Goal: Communication & Community: Answer question/provide support

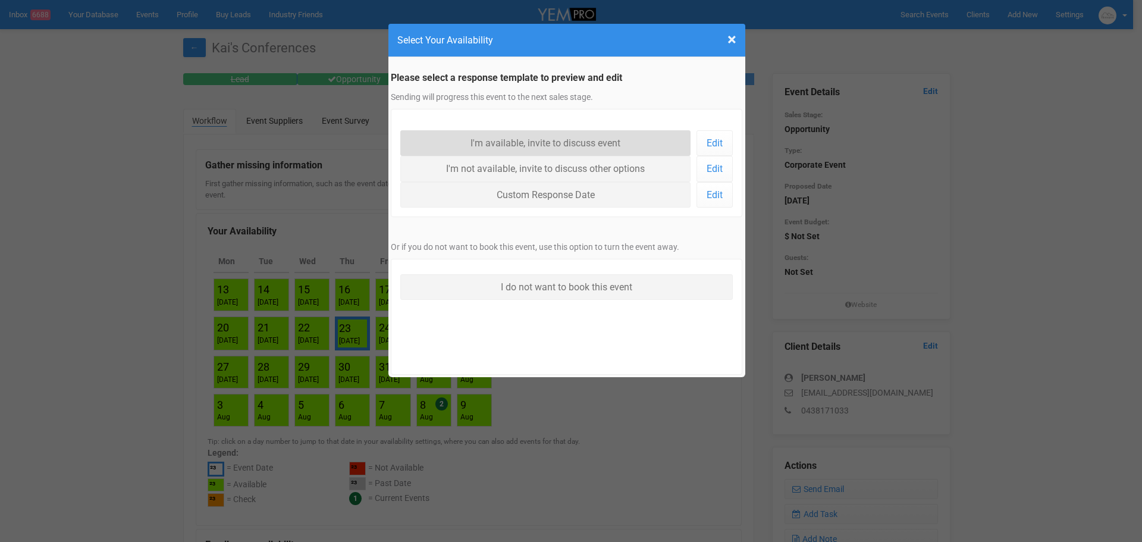
click at [488, 139] on link "I'm available, invite to discuss event" at bounding box center [545, 143] width 291 height 26
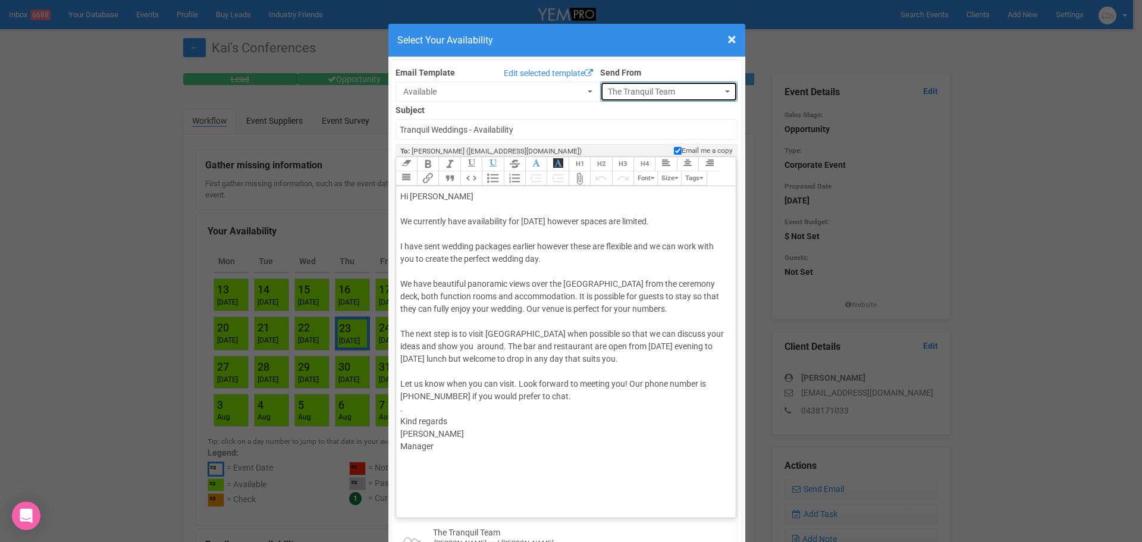
click at [655, 89] on span "The Tranquil Team" at bounding box center [665, 92] width 115 height 12
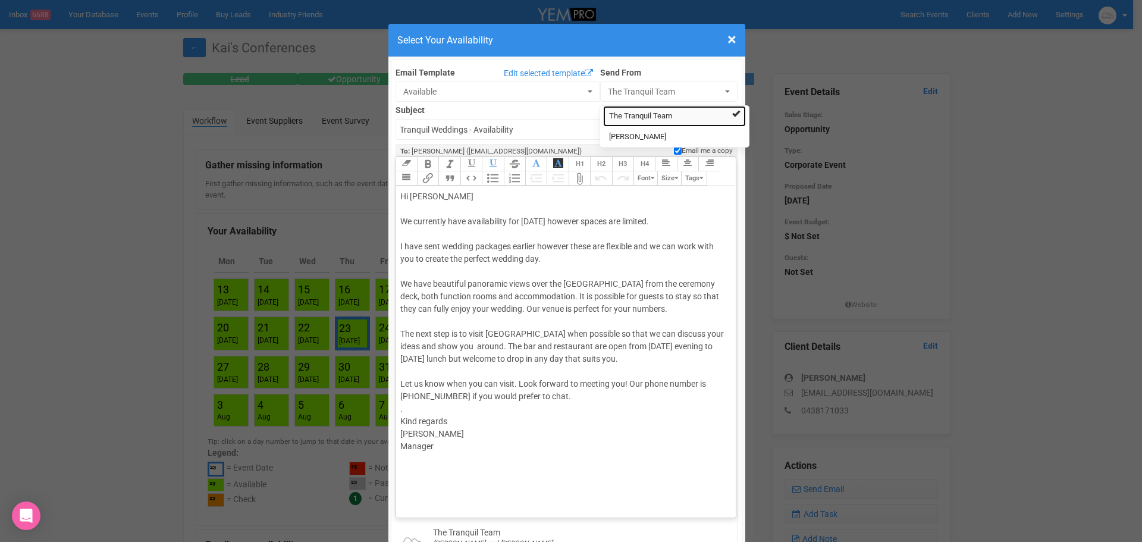
click at [639, 118] on span "The Tranquil Team" at bounding box center [640, 116] width 63 height 11
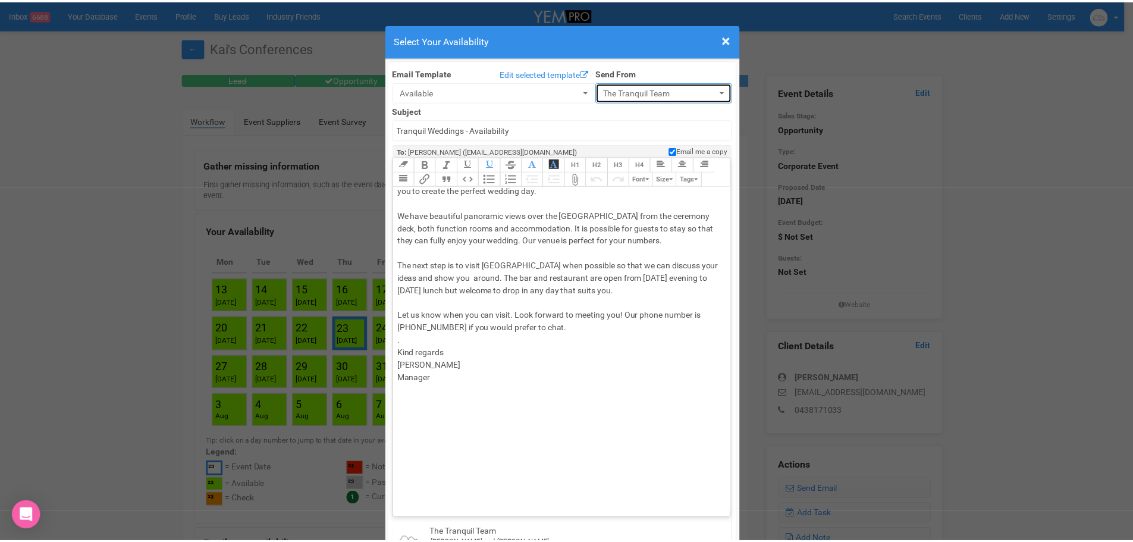
scroll to position [70, 0]
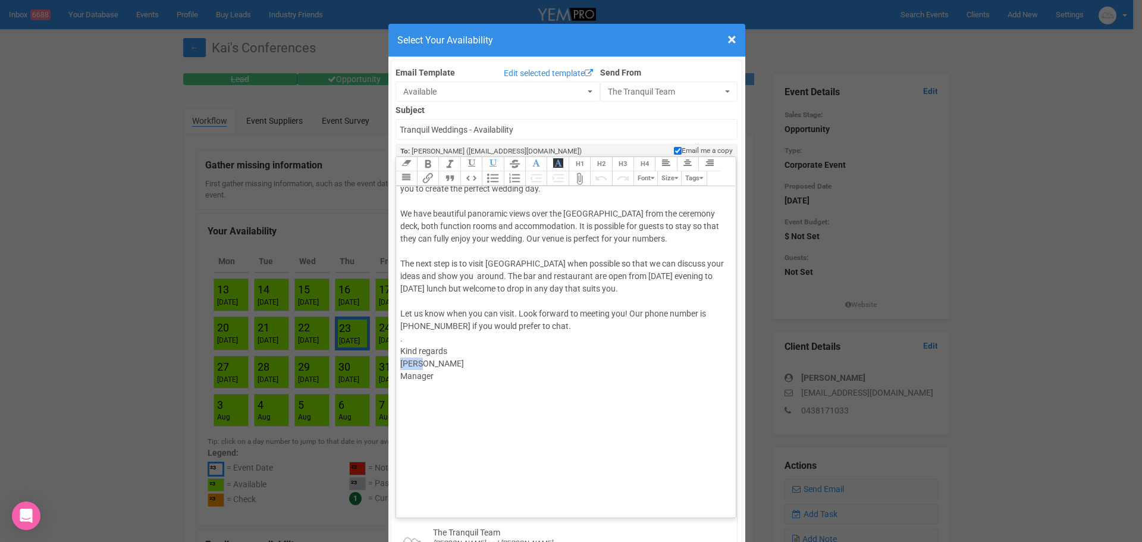
drag, startPoint x: 429, startPoint y: 364, endPoint x: 314, endPoint y: 360, distance: 115.4
click at [322, 360] on div "× Close Select Your Availability Email Template Edit selected template Availabl…" at bounding box center [571, 271] width 1142 height 542
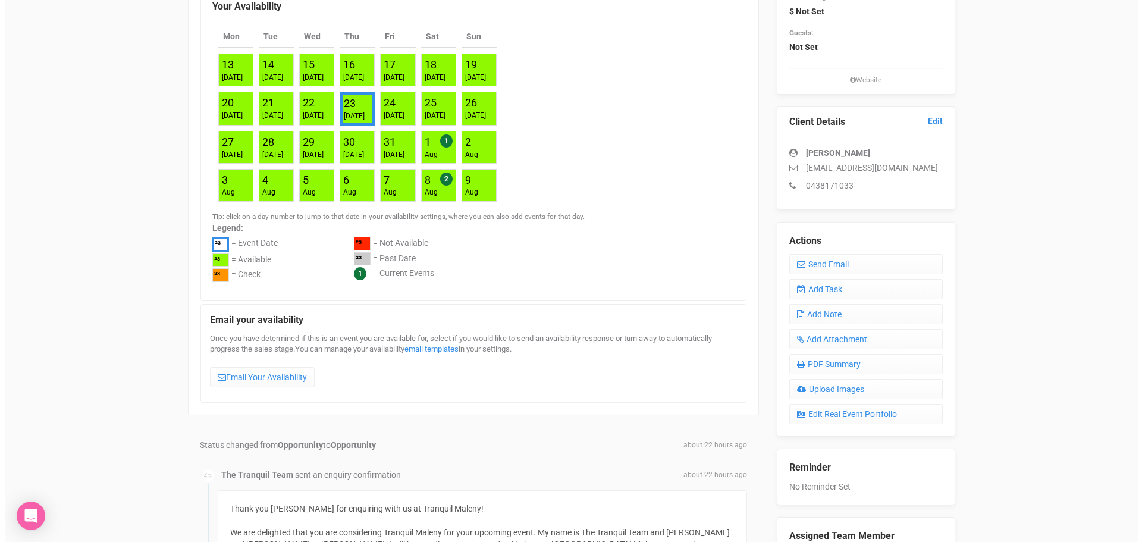
scroll to position [357, 0]
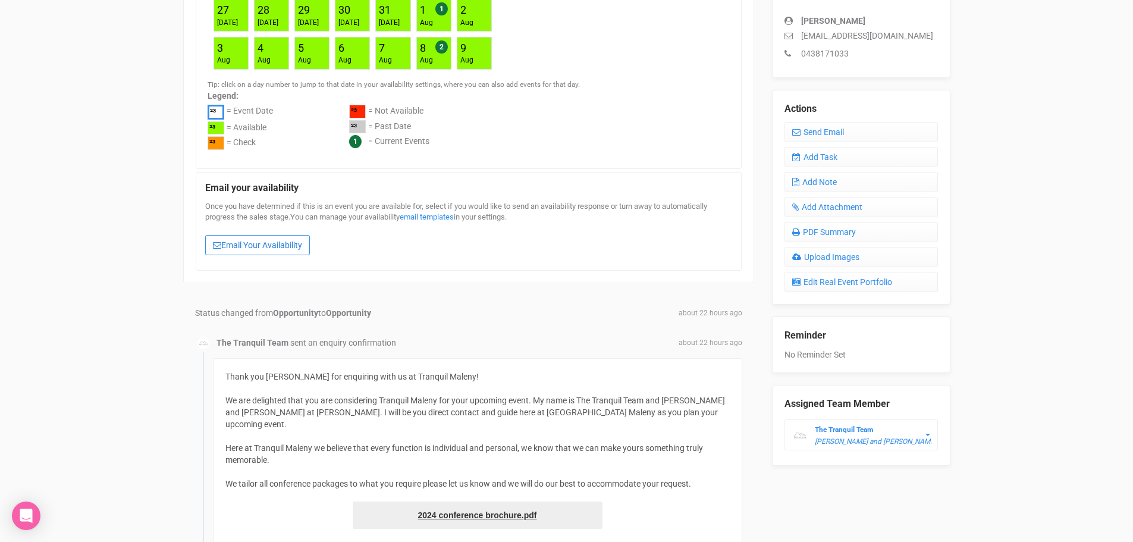
click at [275, 247] on link "Email Your Availability" at bounding box center [257, 245] width 105 height 20
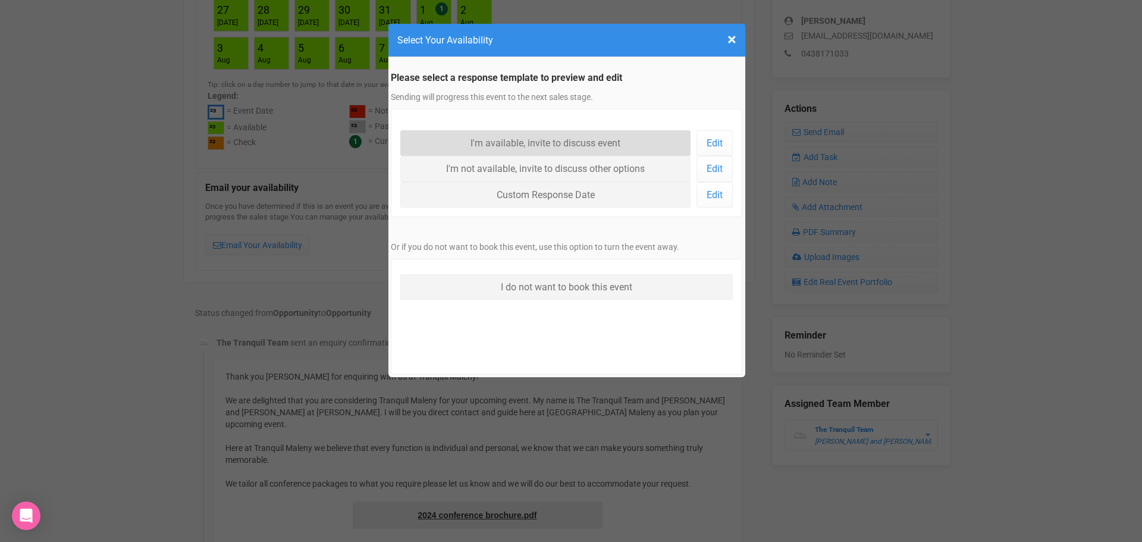
click at [465, 142] on link "I'm available, invite to discuss event" at bounding box center [545, 143] width 291 height 26
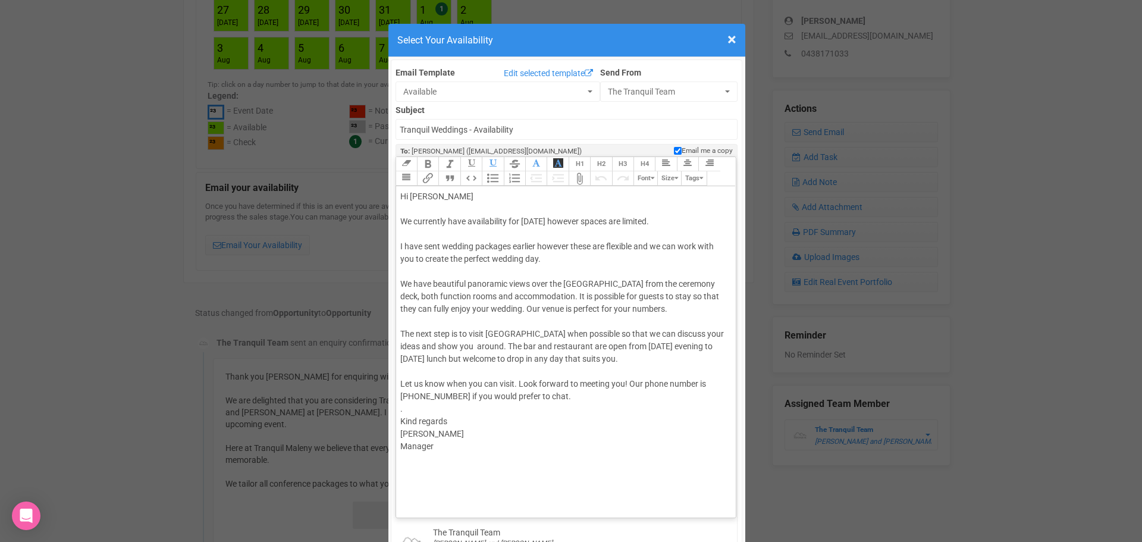
click at [416, 430] on div "Hi [PERSON_NAME] We currently have availability for [DATE] however spaces are l…" at bounding box center [564, 383] width 328 height 387
type trix-editor "<div>Hi [PERSON_NAME]<br><br>We currently have availability for [DATE] however …"
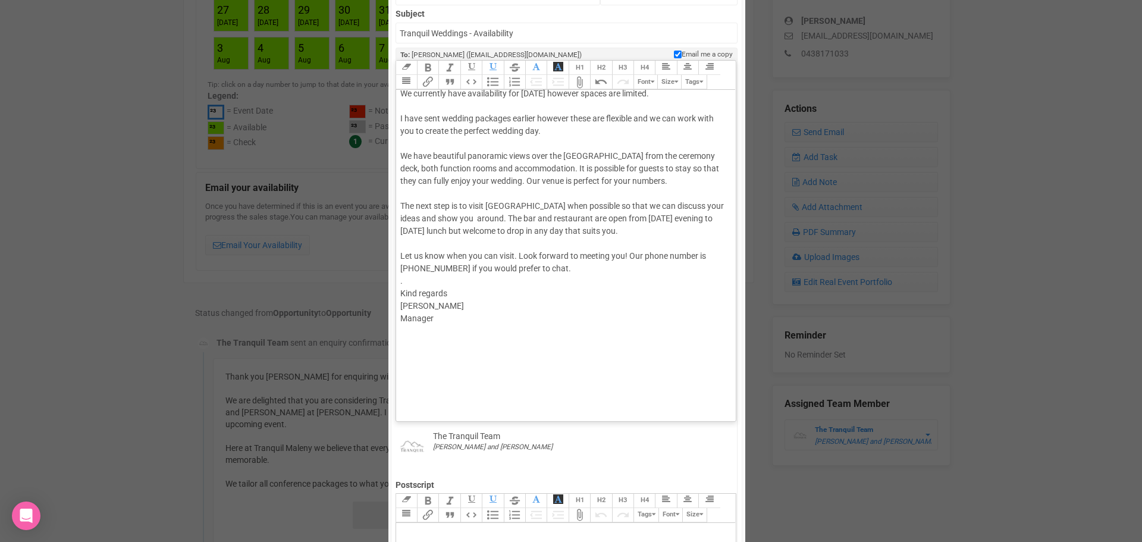
scroll to position [0, 0]
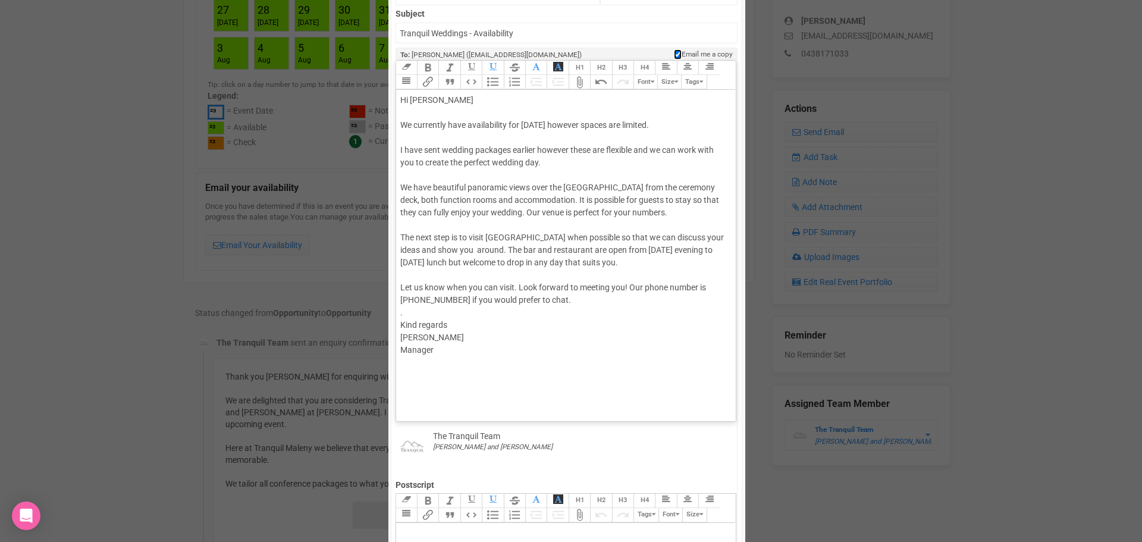
click at [674, 53] on input "Email me a copy" at bounding box center [678, 54] width 8 height 10
checkbox input "false"
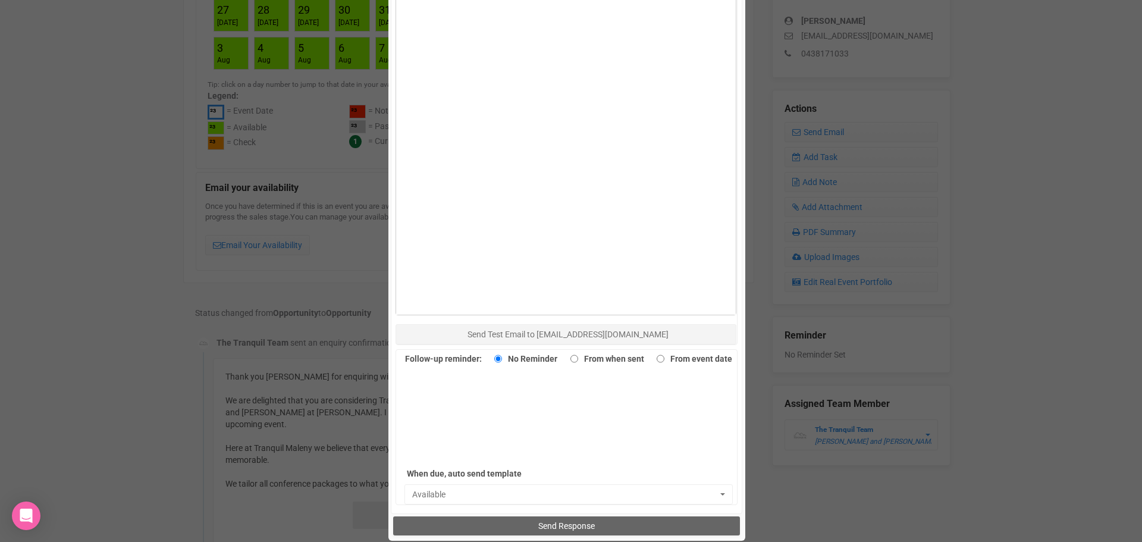
scroll to position [750, 0]
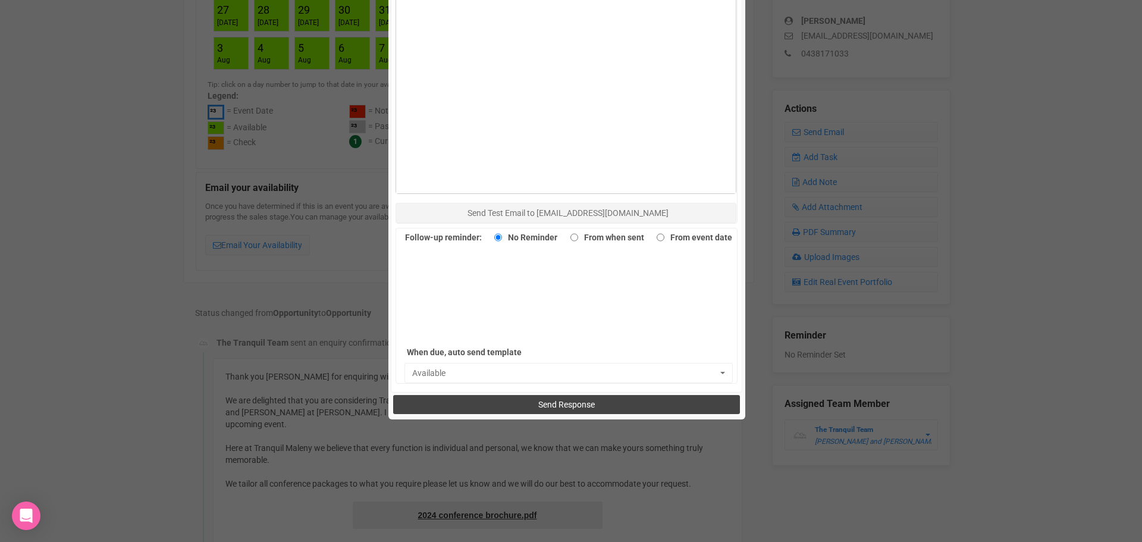
click at [531, 407] on button "Send Response" at bounding box center [566, 404] width 347 height 19
